Goal: Transaction & Acquisition: Download file/media

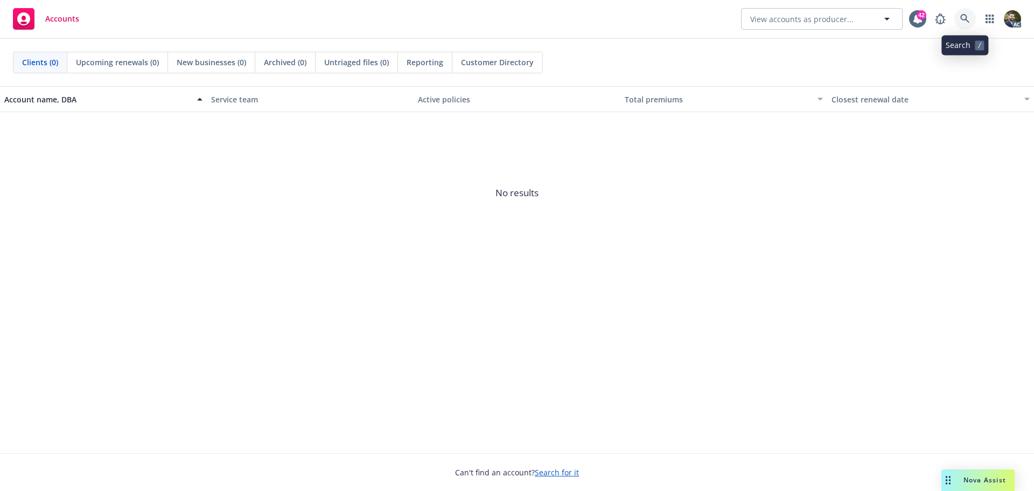
click at [962, 20] on icon at bounding box center [966, 19] width 10 height 10
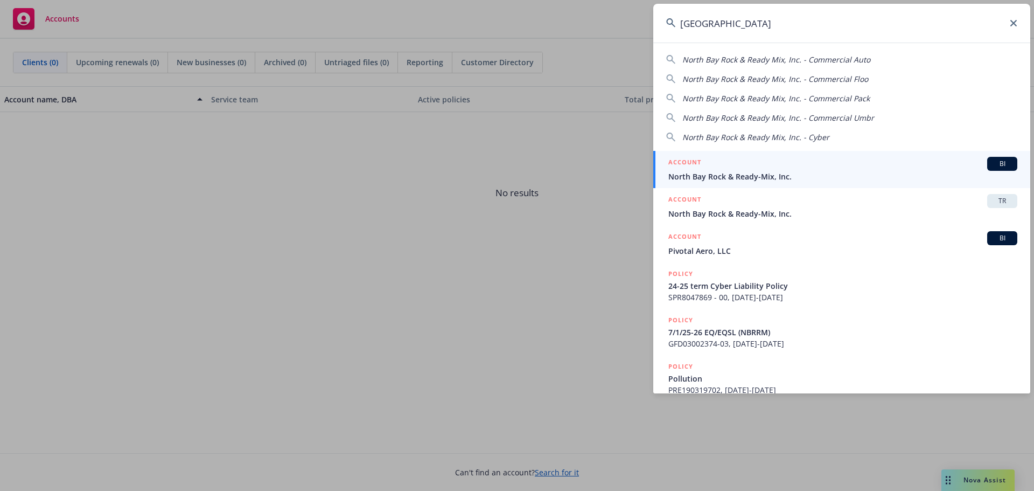
type input "[GEOGRAPHIC_DATA]"
click at [762, 170] on div "ACCOUNT BI" at bounding box center [843, 164] width 349 height 14
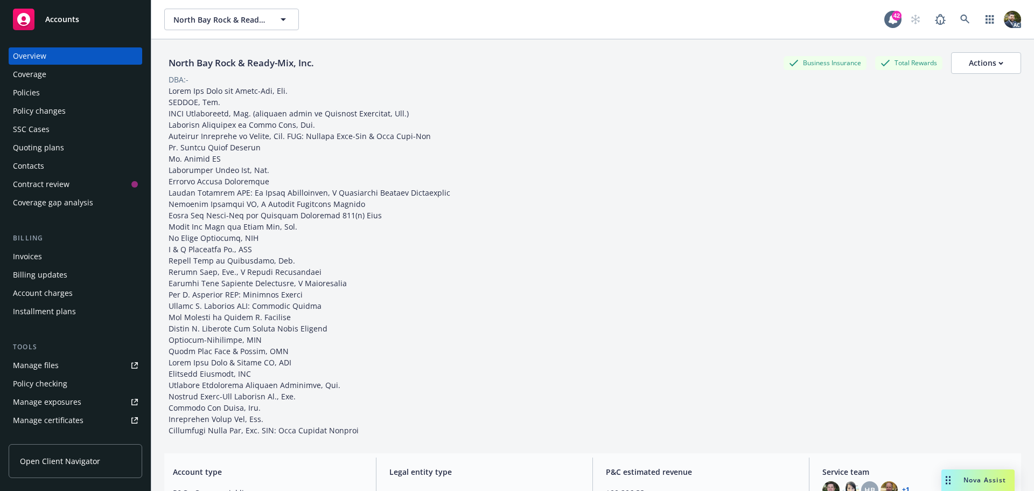
click at [77, 96] on div "Policies" at bounding box center [75, 92] width 125 height 17
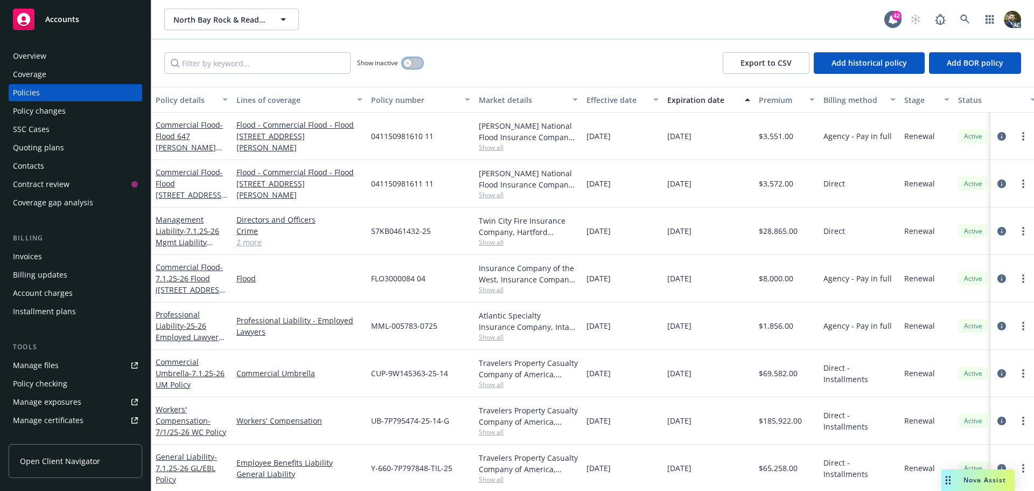
click at [411, 61] on div "button" at bounding box center [408, 63] width 8 height 8
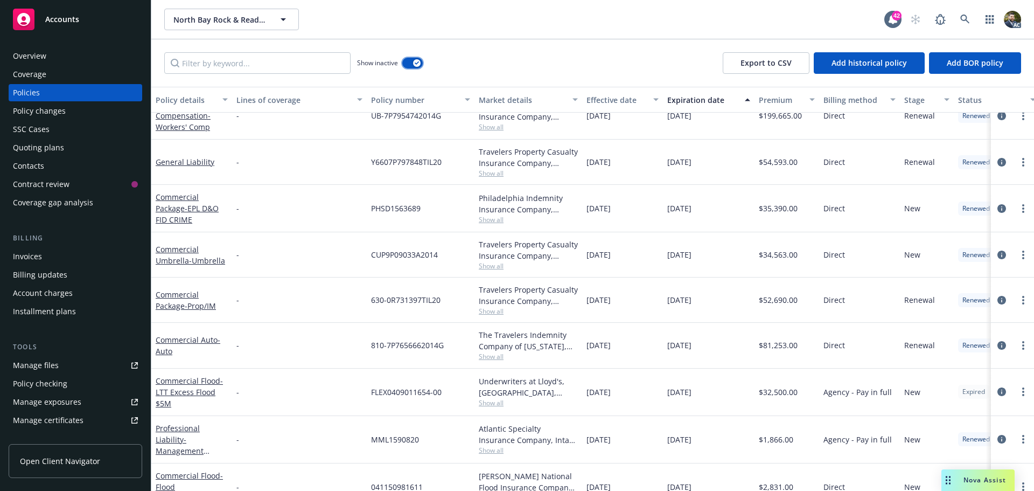
scroll to position [431, 0]
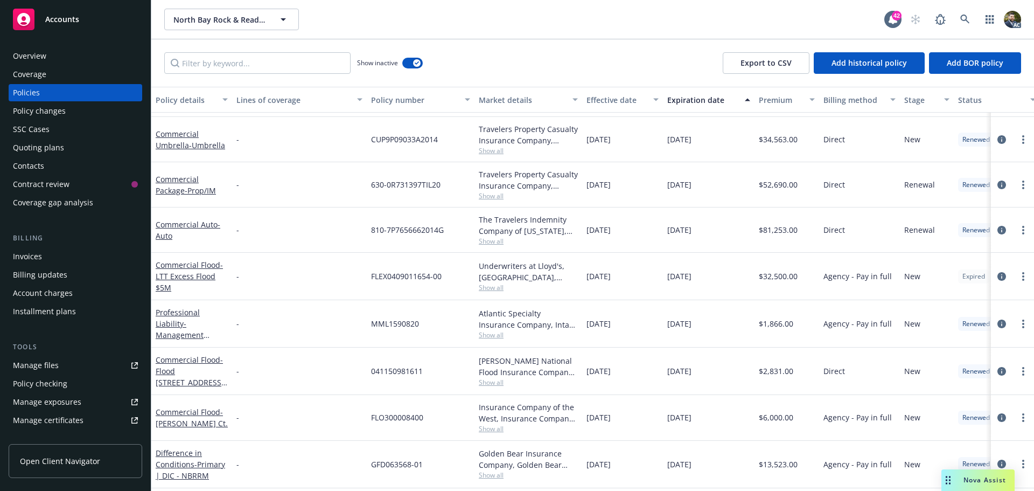
click at [192, 100] on div "Policy details" at bounding box center [186, 99] width 60 height 11
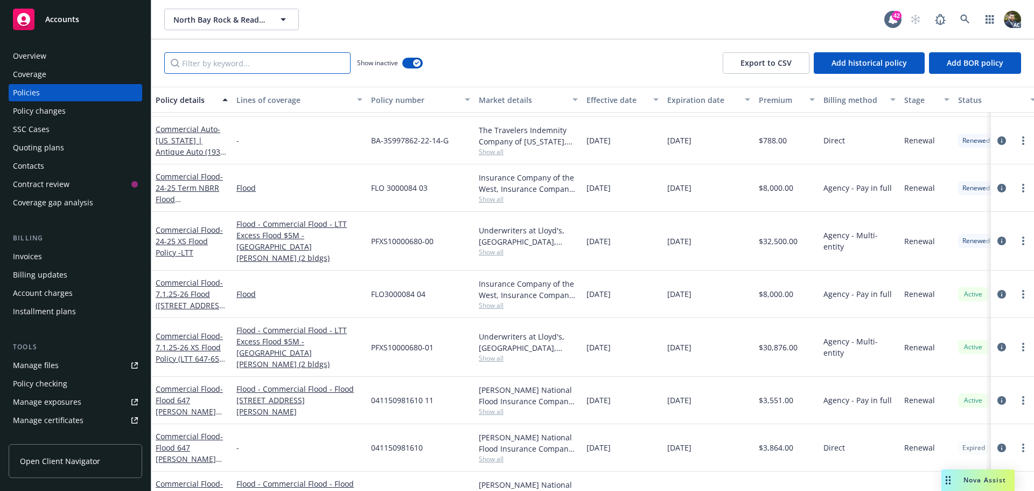
click at [212, 63] on input "Filter by keyword..." at bounding box center [257, 63] width 186 height 22
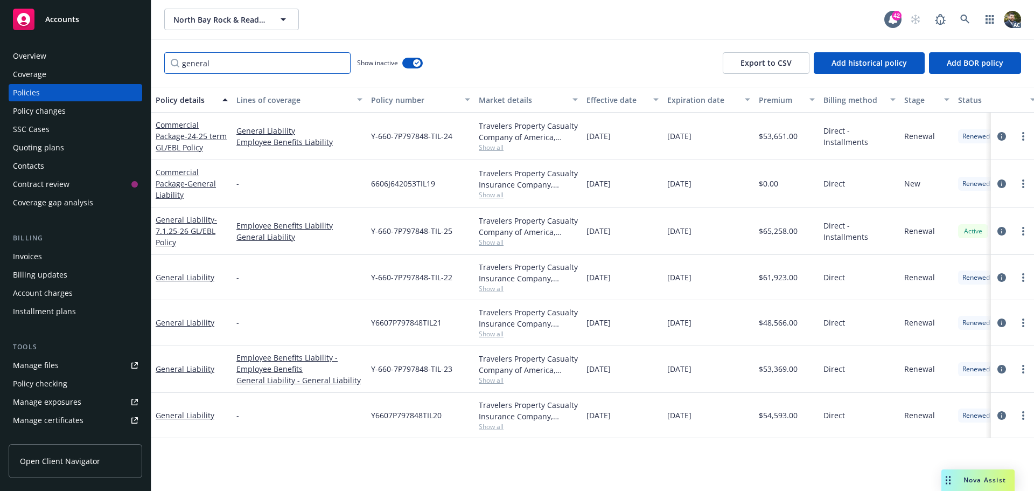
scroll to position [0, 0]
click at [1001, 183] on icon "circleInformation" at bounding box center [1002, 183] width 9 height 9
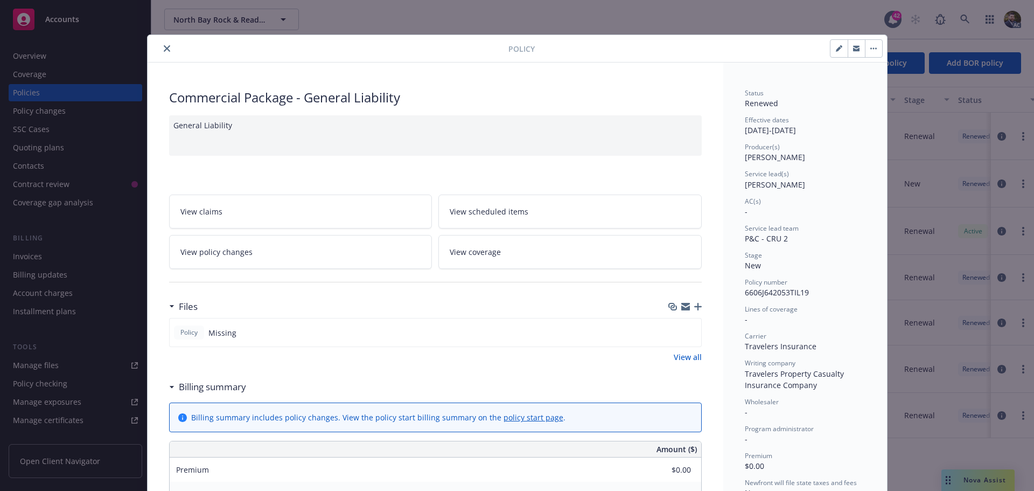
click at [164, 48] on icon "close" at bounding box center [167, 48] width 6 height 6
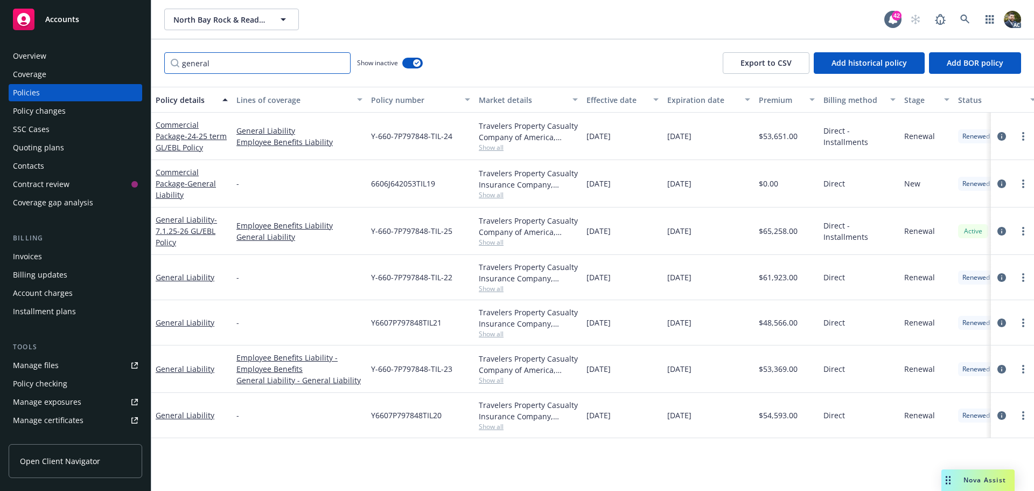
click at [224, 63] on input "general" at bounding box center [257, 63] width 186 height 22
drag, startPoint x: 248, startPoint y: 64, endPoint x: 118, endPoint y: 64, distance: 129.8
click at [121, 64] on div "Accounts Overview Coverage Policies Policy changes SSC Cases Quoting plans Cont…" at bounding box center [517, 245] width 1034 height 491
type input "arch"
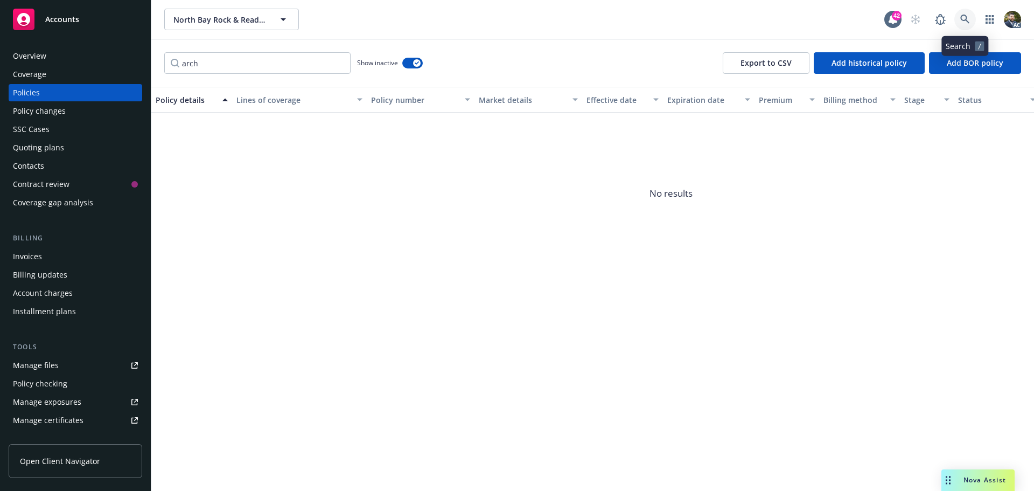
click at [963, 14] on link at bounding box center [966, 20] width 22 height 22
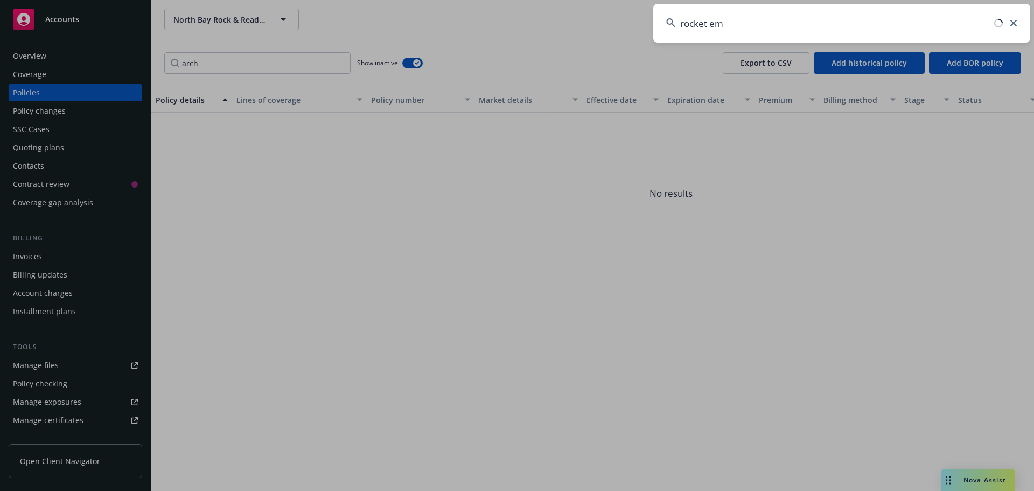
type input "rocket ems"
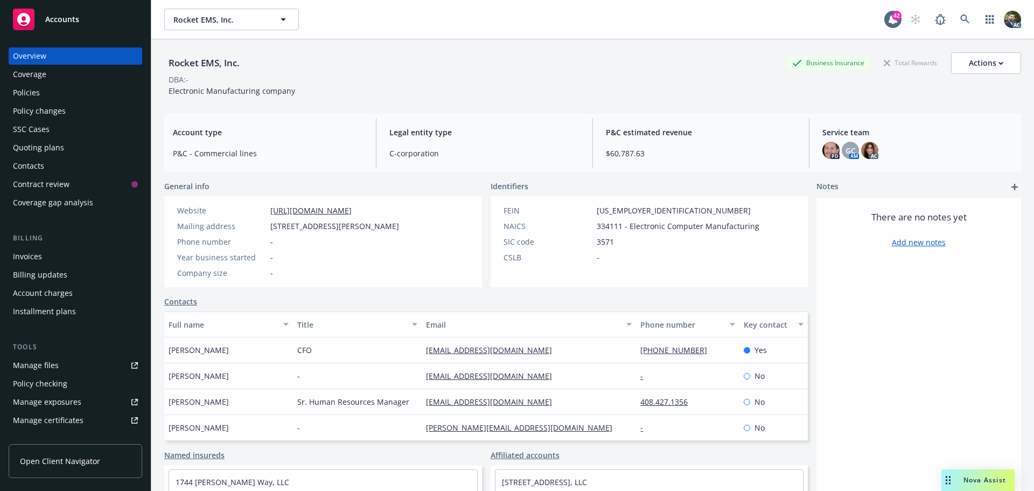
click at [75, 96] on div "Policies" at bounding box center [75, 92] width 125 height 17
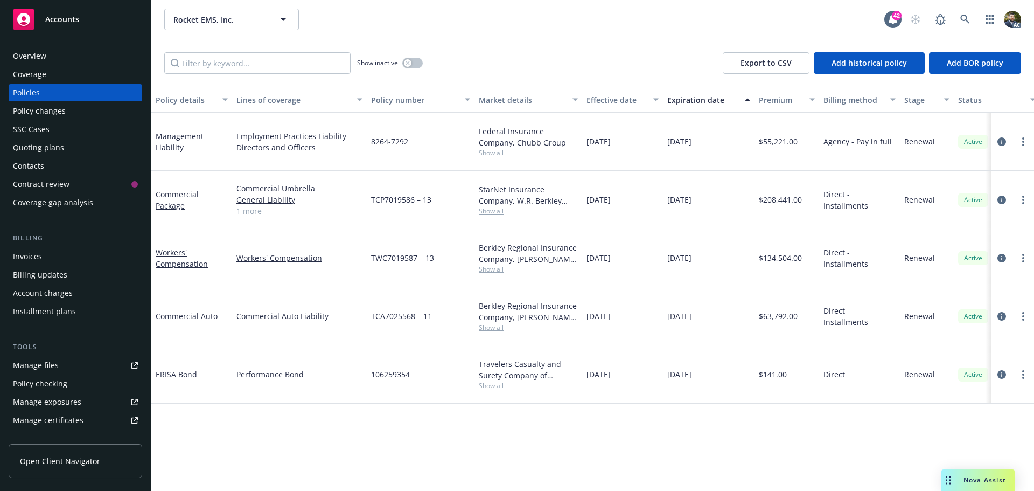
click at [191, 96] on div "Policy details" at bounding box center [186, 99] width 60 height 11
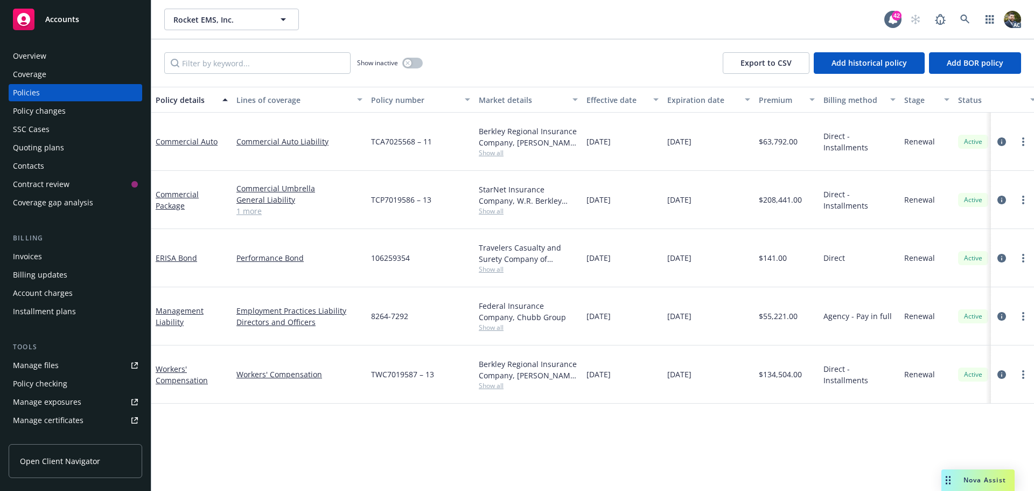
click at [243, 205] on link "1 more" at bounding box center [300, 210] width 126 height 11
click at [1001, 196] on icon "circleInformation" at bounding box center [1002, 200] width 9 height 9
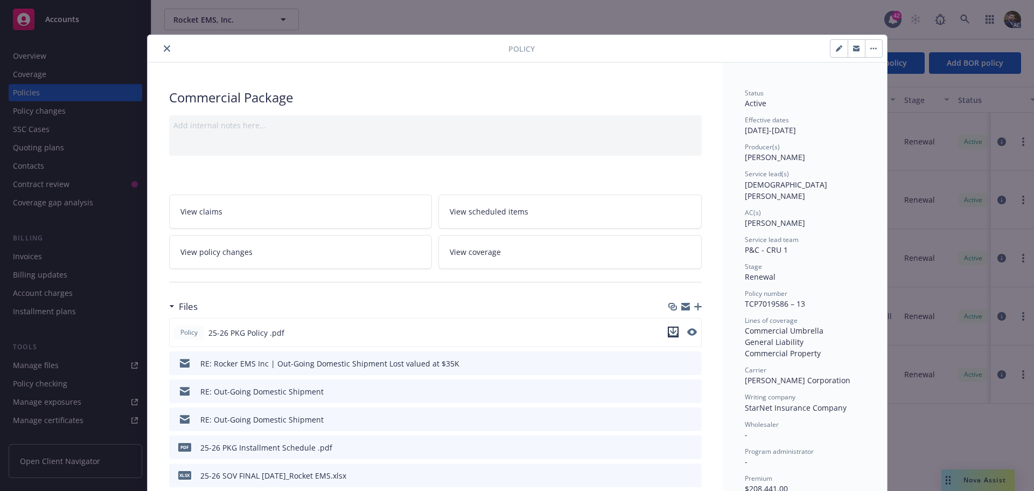
click at [670, 331] on icon "download file" at bounding box center [673, 331] width 7 height 6
